Goal: Task Accomplishment & Management: Complete application form

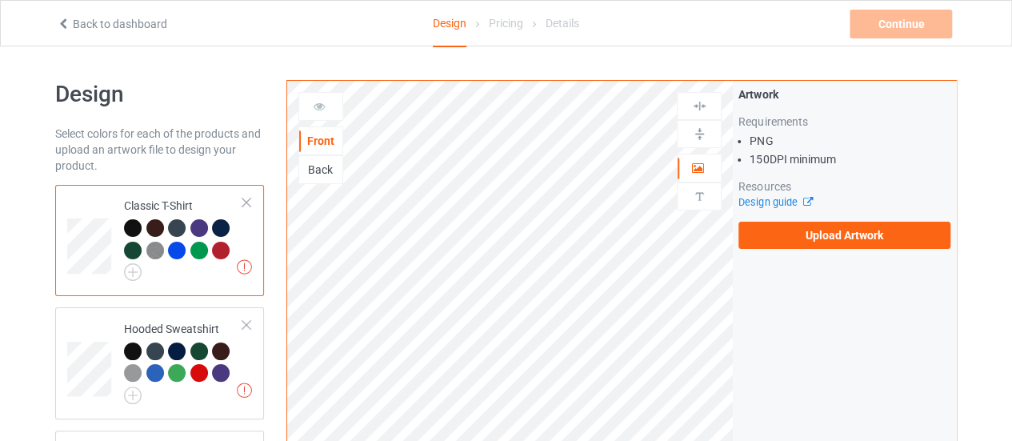
click at [782, 249] on div "Artwork Requirements PNG 150 DPI minimum Resources Design guide Upload Artwork" at bounding box center [844, 168] width 223 height 174
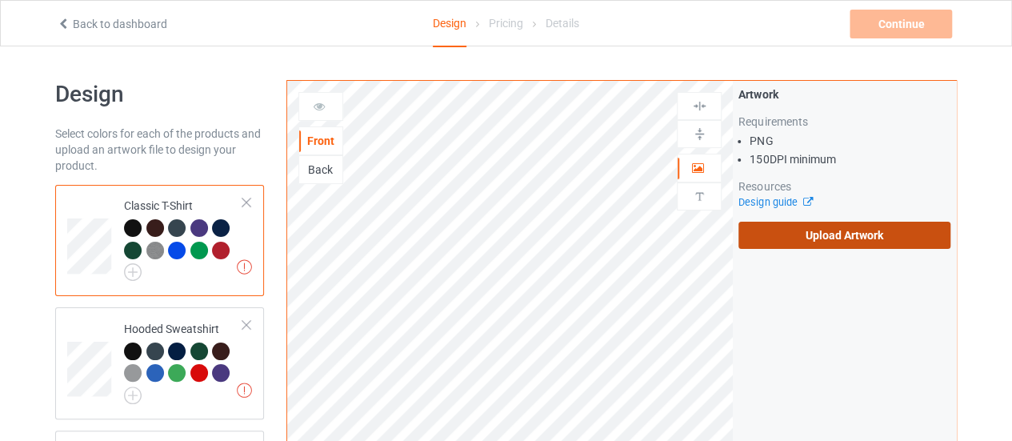
click at [806, 236] on label "Upload Artwork" at bounding box center [844, 235] width 212 height 27
click at [0, 0] on input "Upload Artwork" at bounding box center [0, 0] width 0 height 0
click at [794, 234] on label "Upload Artwork" at bounding box center [844, 235] width 212 height 27
click at [0, 0] on input "Upload Artwork" at bounding box center [0, 0] width 0 height 0
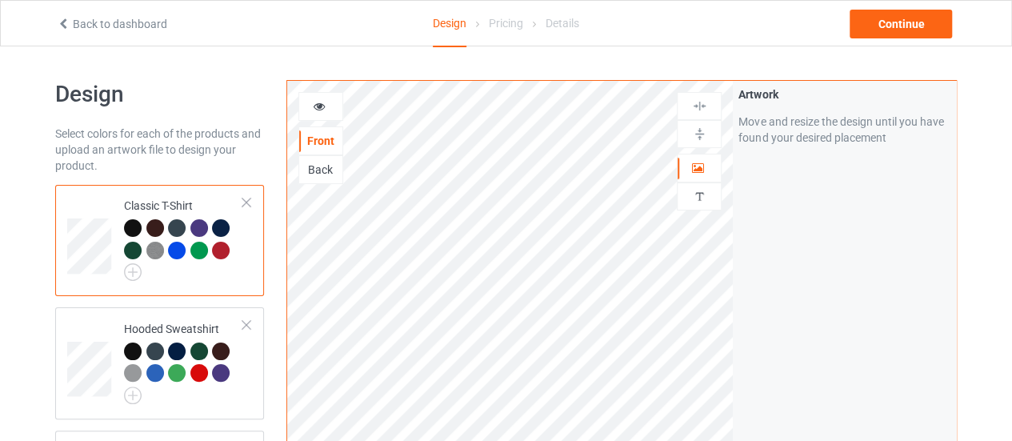
click at [890, 4] on div "Back to dashboard Design Pricing Details Continue" at bounding box center [506, 23] width 921 height 45
click at [878, 20] on div "Continue" at bounding box center [901, 24] width 102 height 29
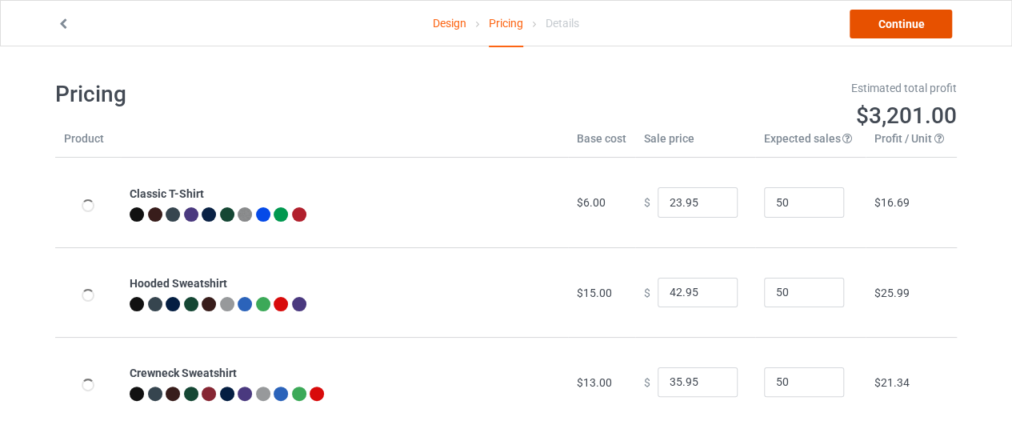
click at [878, 20] on link "Continue" at bounding box center [901, 24] width 102 height 29
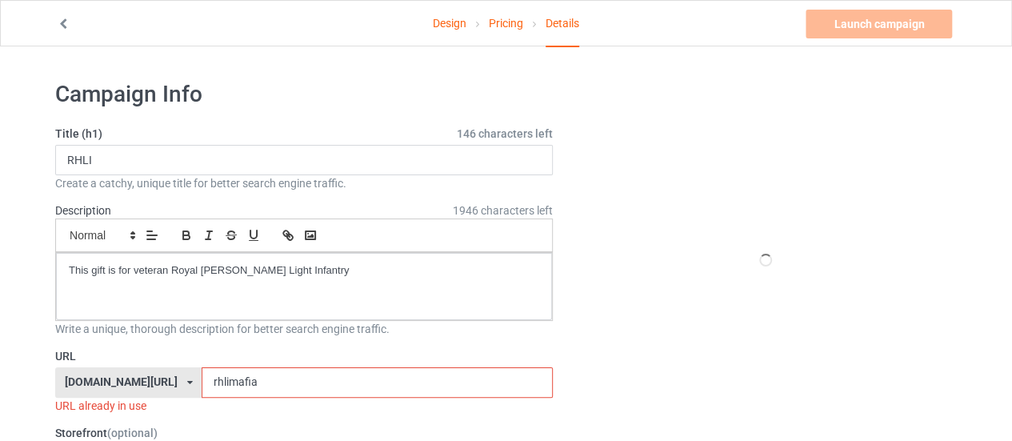
click at [264, 377] on input "rhlimafia" at bounding box center [377, 382] width 350 height 30
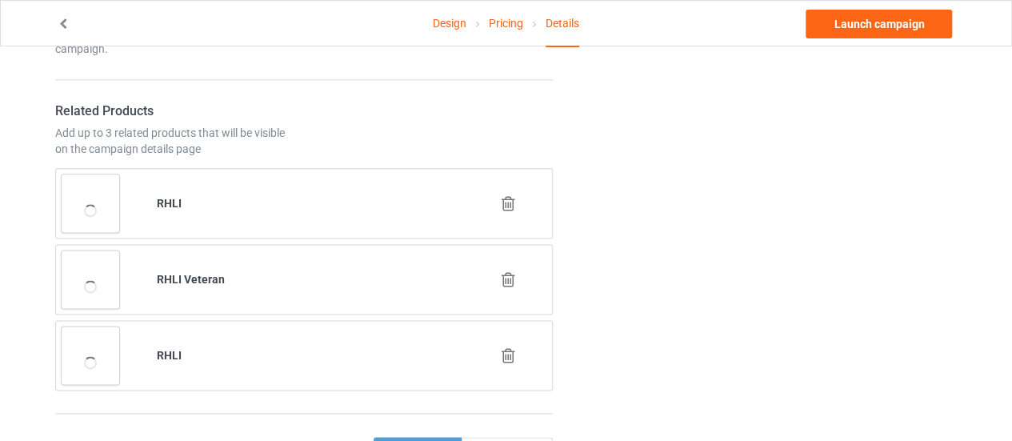
scroll to position [925, 0]
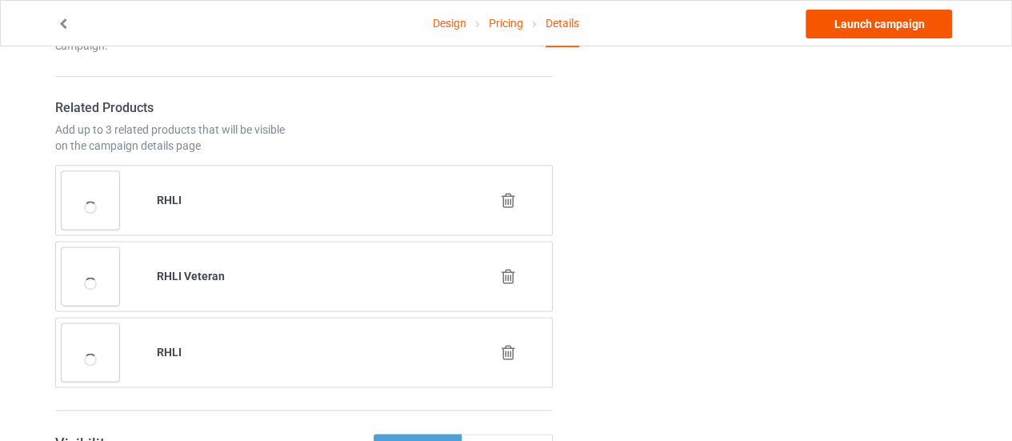
type input "rhlichoose"
click at [826, 33] on link "Launch campaign" at bounding box center [879, 24] width 146 height 29
